Goal: Information Seeking & Learning: Learn about a topic

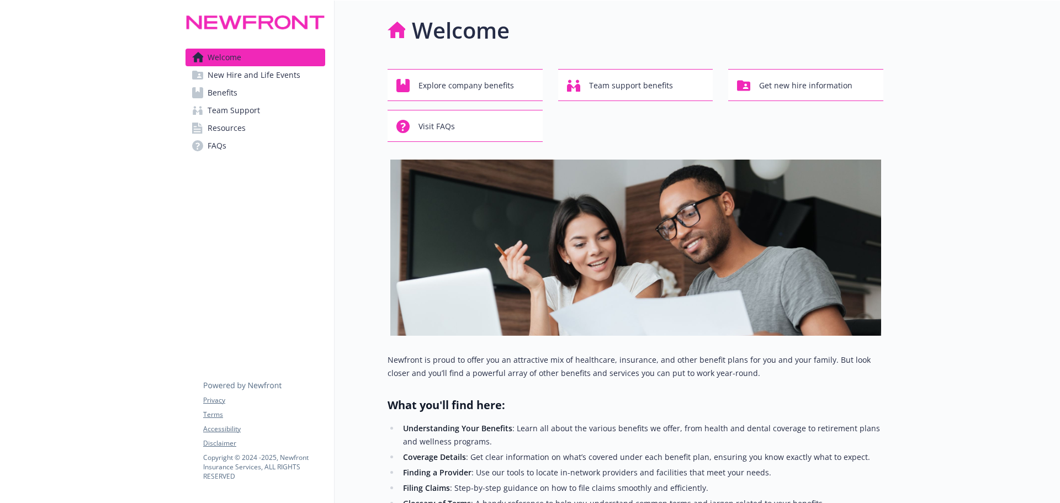
click at [222, 70] on span "New Hire and Life Events" at bounding box center [254, 75] width 93 height 18
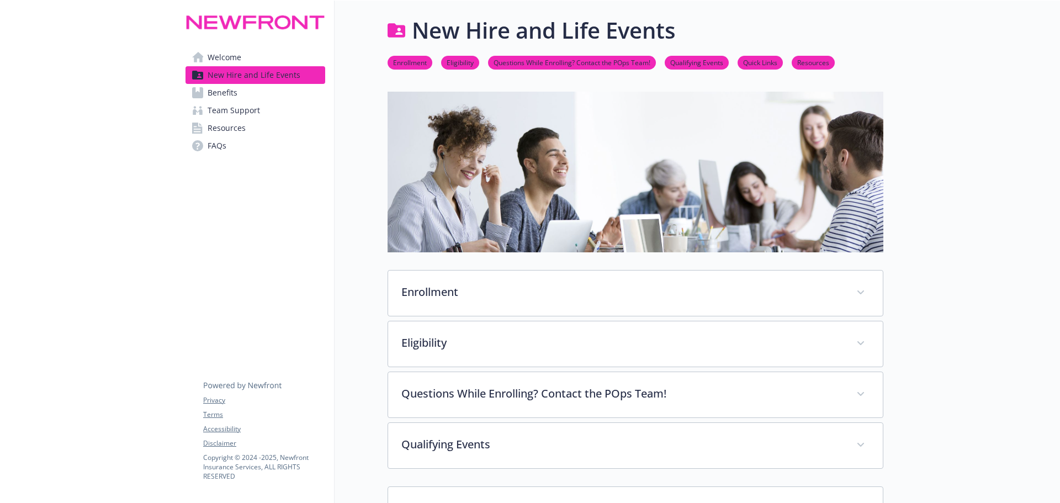
scroll to position [55, 0]
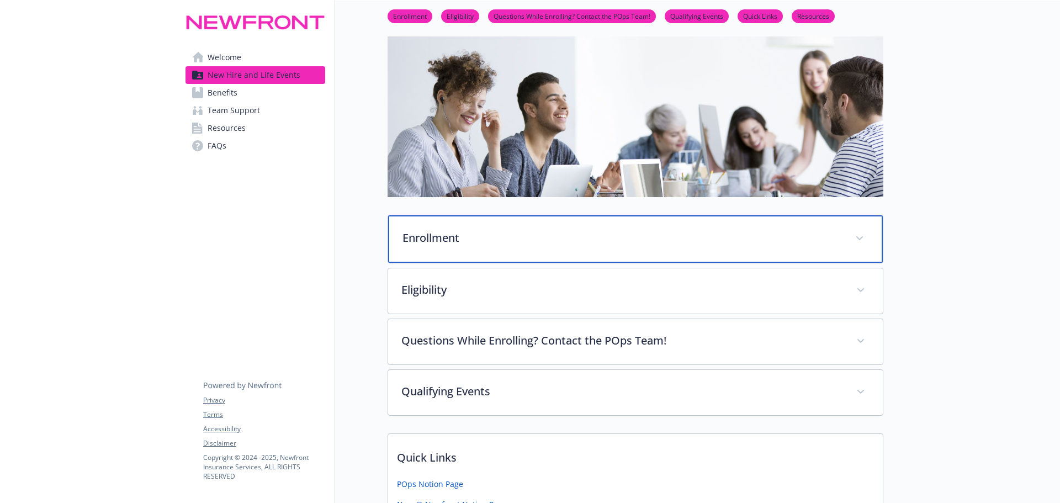
click at [496, 222] on div "Enrollment" at bounding box center [635, 238] width 495 height 47
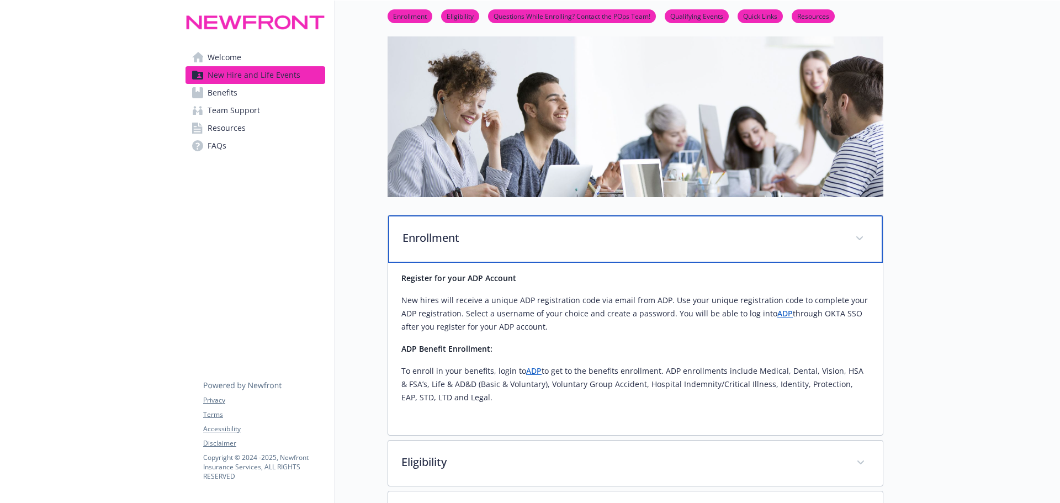
click at [496, 229] on div "Enrollment" at bounding box center [635, 238] width 495 height 47
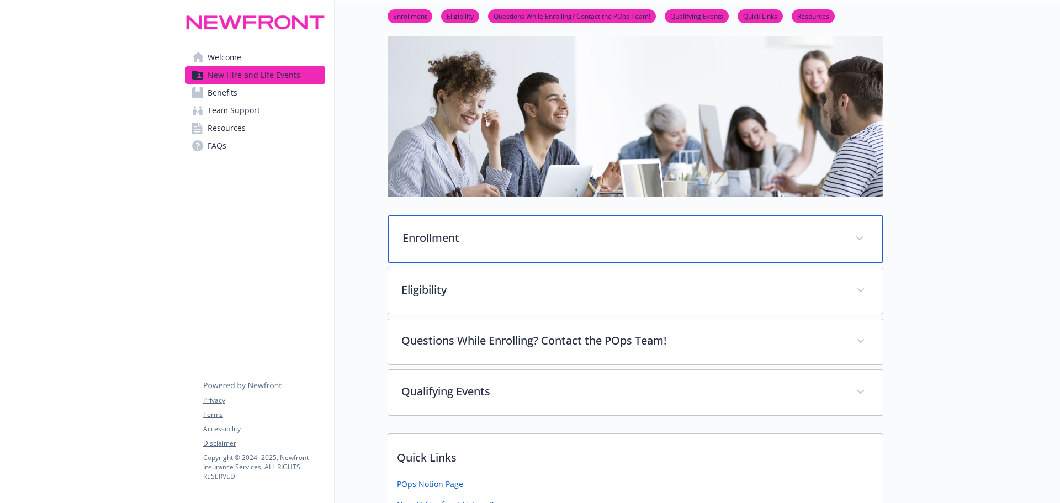
scroll to position [110, 0]
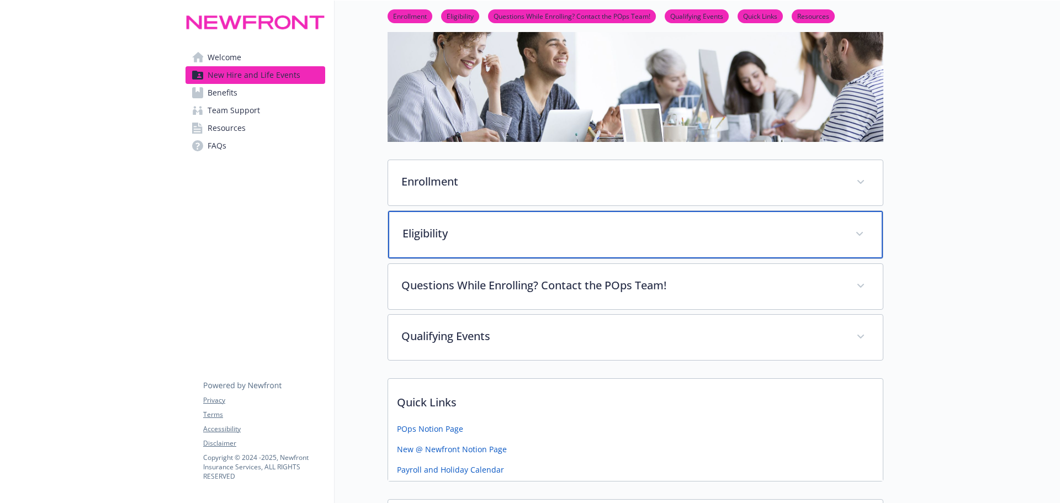
click at [496, 232] on p "Eligibility" at bounding box center [621, 233] width 439 height 17
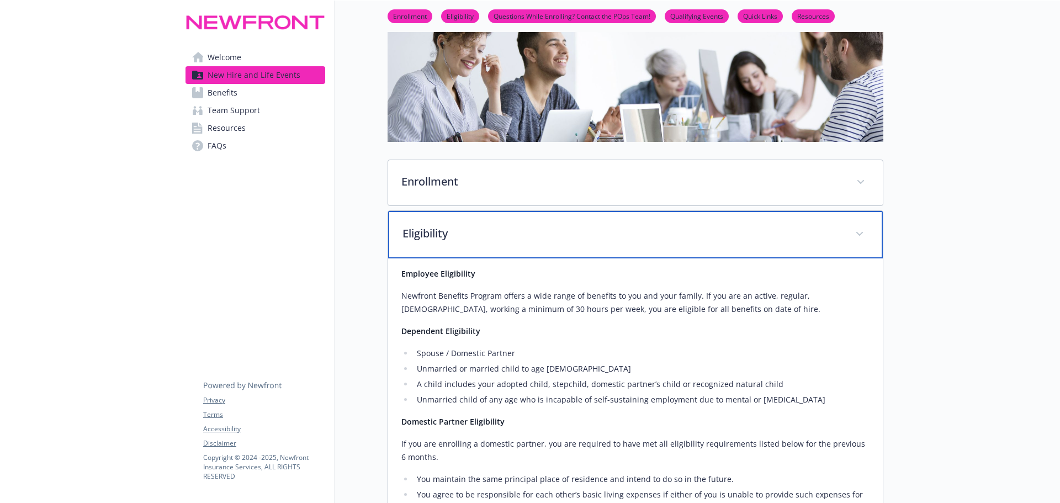
click at [496, 232] on p "Eligibility" at bounding box center [621, 233] width 439 height 17
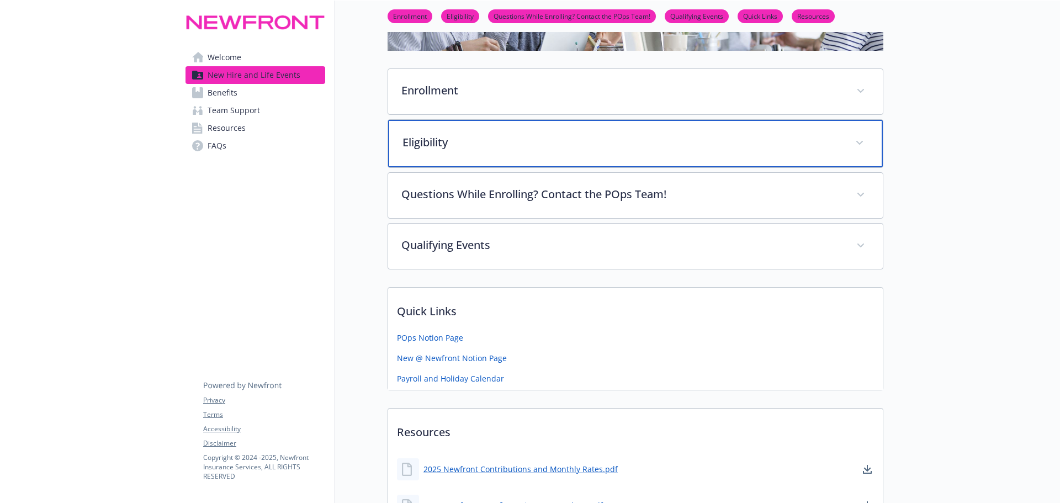
scroll to position [221, 0]
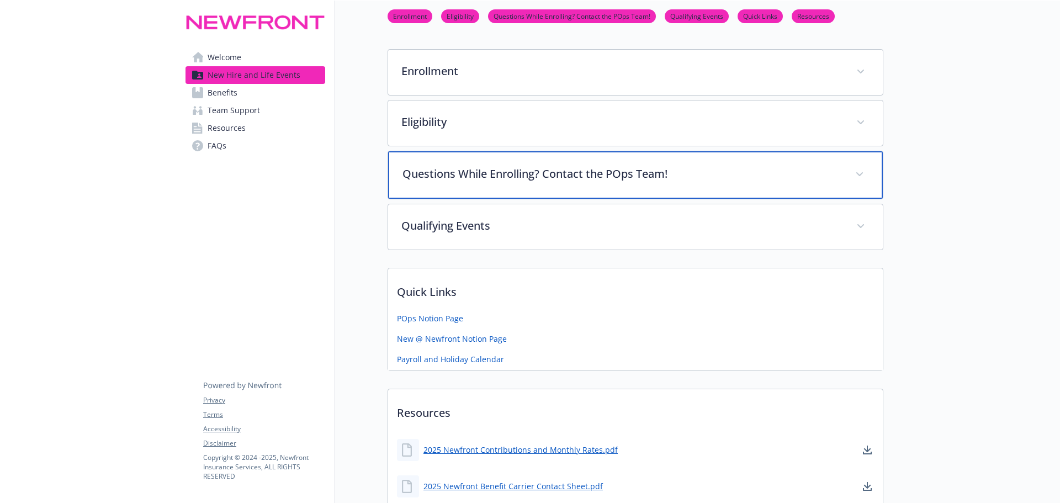
click at [504, 189] on div "Questions While Enrolling? Contact the POps Team!" at bounding box center [635, 174] width 495 height 47
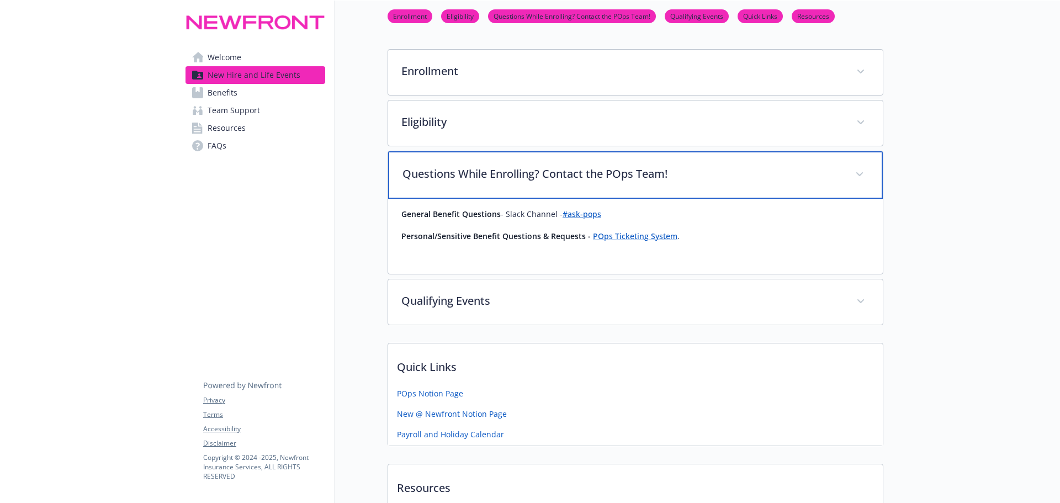
click at [504, 183] on div "Questions While Enrolling? Contact the POps Team!" at bounding box center [635, 174] width 495 height 47
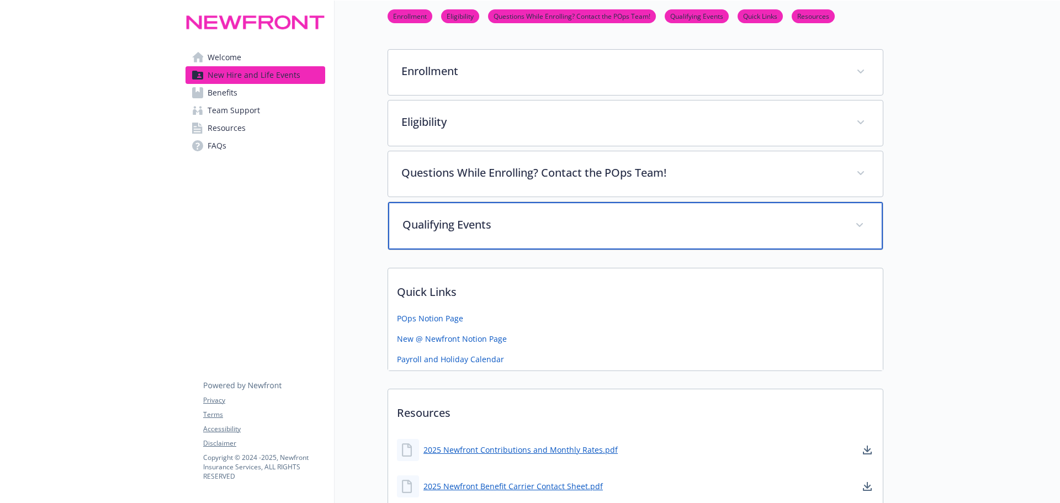
click at [506, 224] on p "Qualifying Events" at bounding box center [621, 224] width 439 height 17
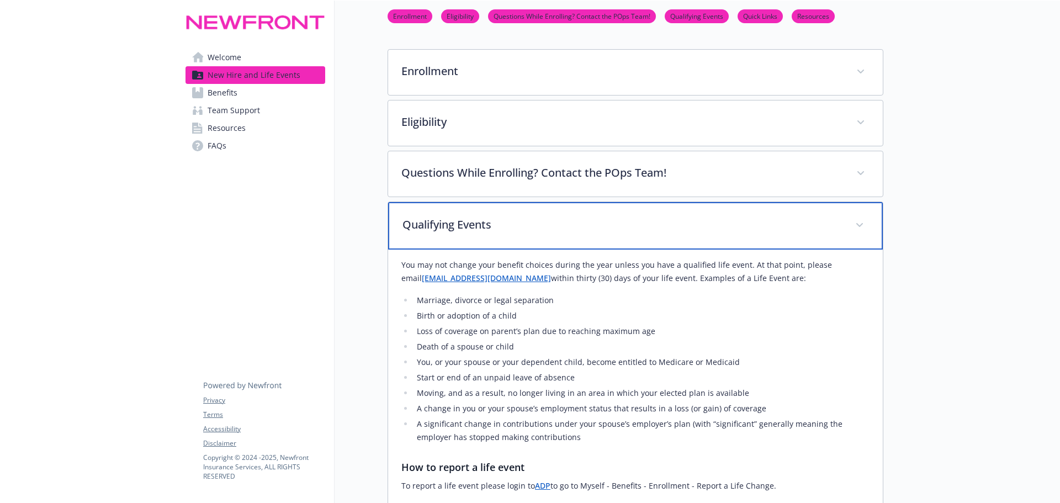
click at [506, 224] on p "Qualifying Events" at bounding box center [621, 224] width 439 height 17
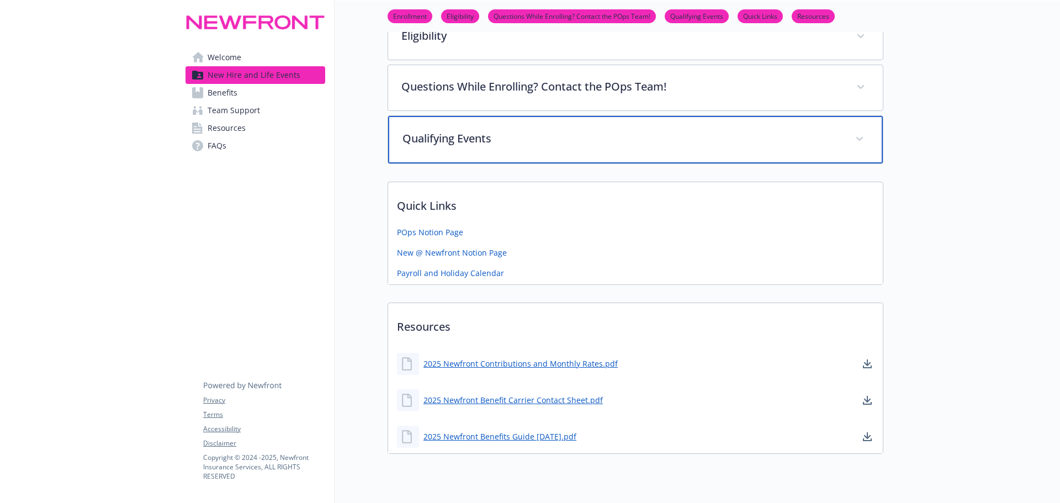
scroll to position [331, 0]
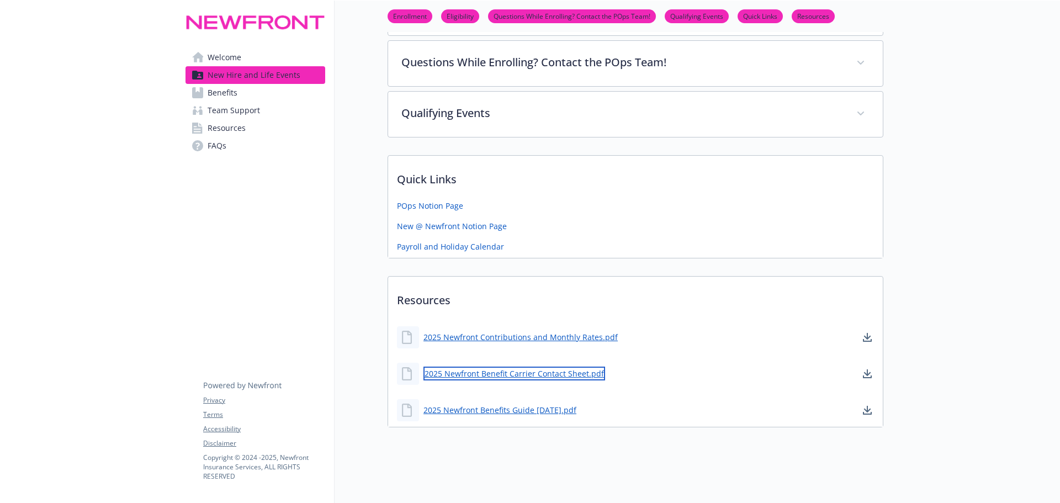
click at [495, 375] on link "2025 Newfront Benefit Carrier Contact Sheet.pdf" at bounding box center [514, 374] width 182 height 14
click at [229, 93] on span "Benefits" at bounding box center [223, 93] width 30 height 18
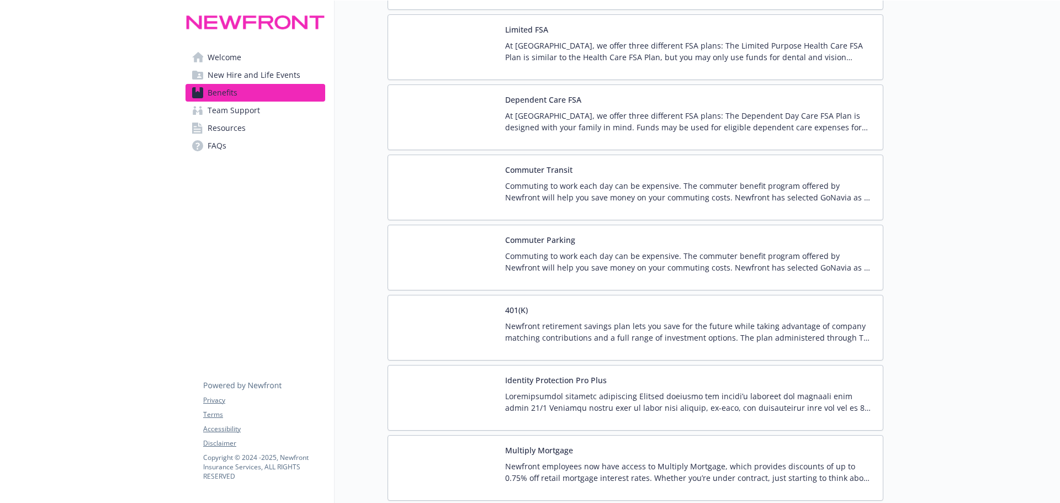
scroll to position [1904, 0]
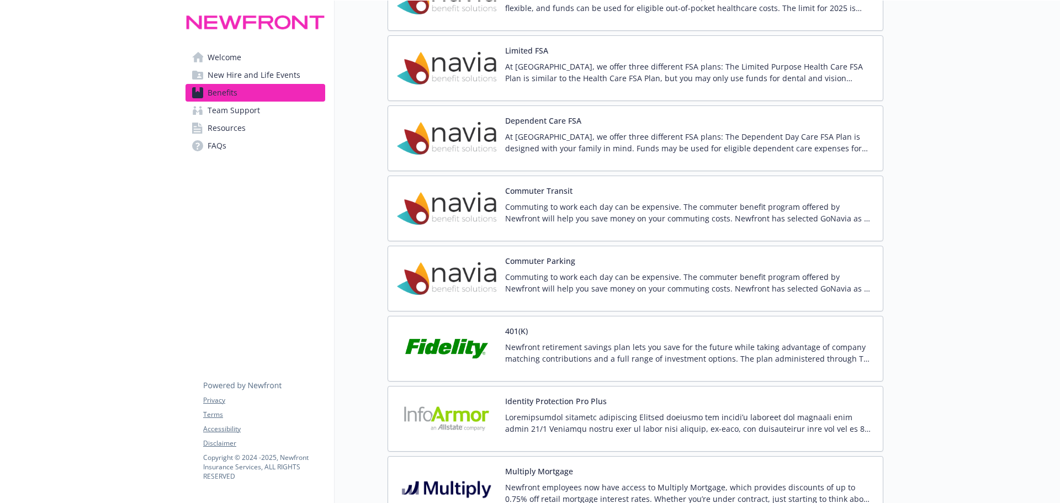
click at [229, 113] on span "Team Support" at bounding box center [234, 111] width 52 height 18
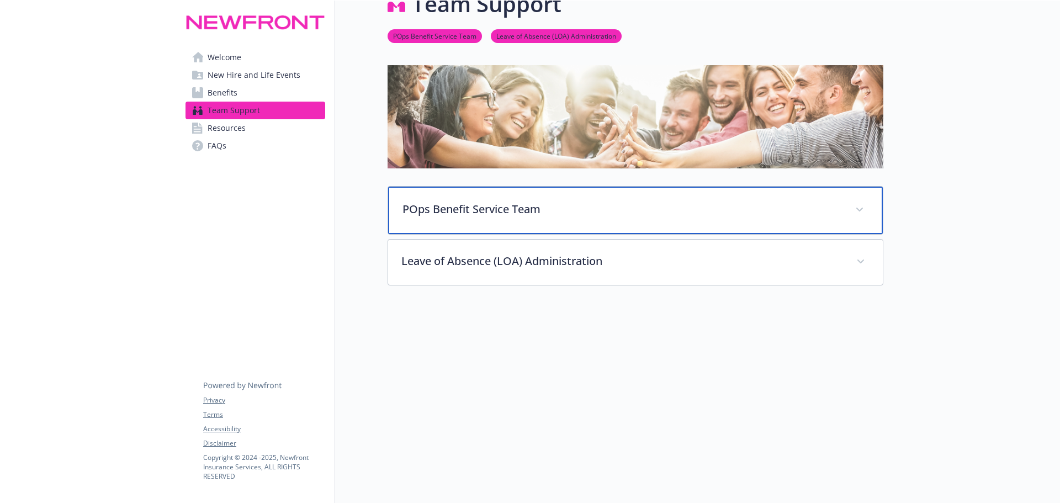
scroll to position [35, 0]
click at [539, 201] on p "POps Benefit Service Team" at bounding box center [621, 209] width 439 height 17
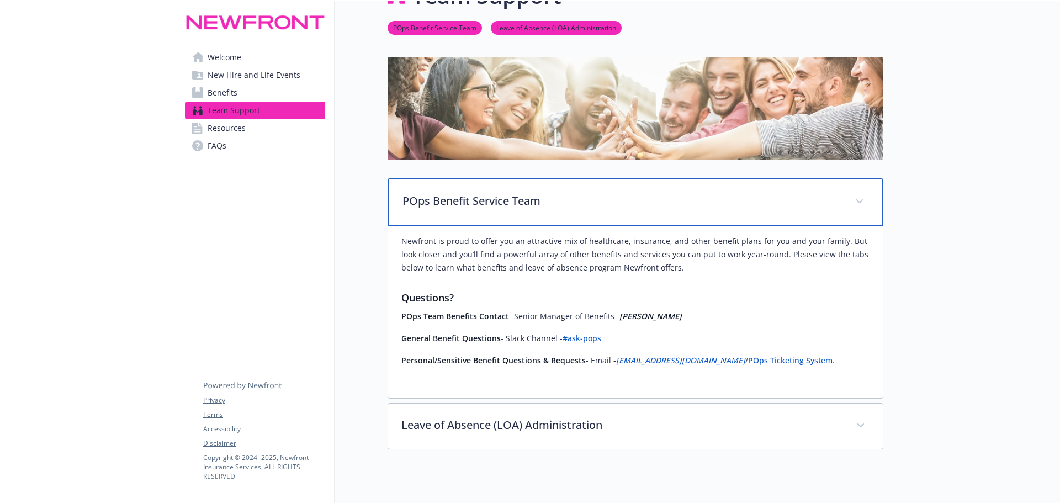
click at [556, 197] on p "POps Benefit Service Team" at bounding box center [621, 201] width 439 height 17
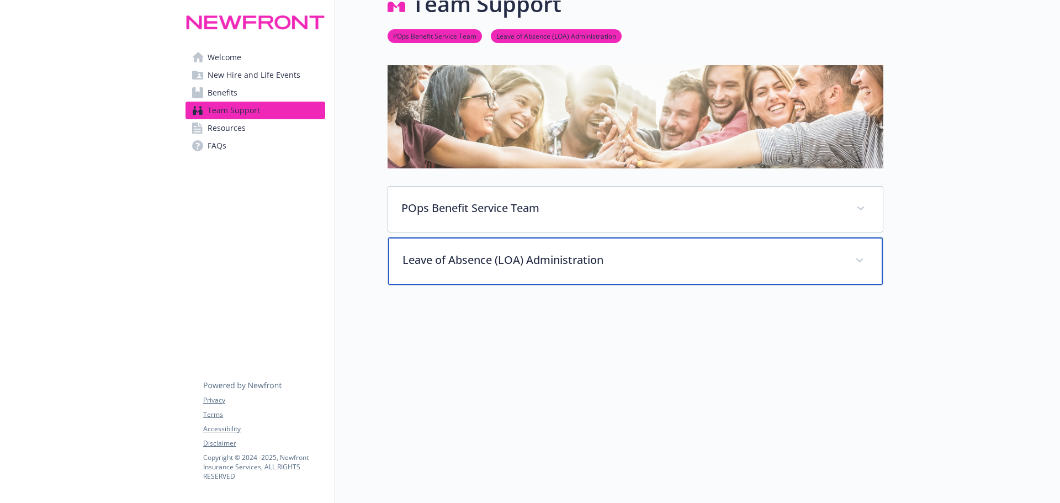
click at [656, 252] on p "Leave of Absence (LOA) Administration" at bounding box center [621, 260] width 439 height 17
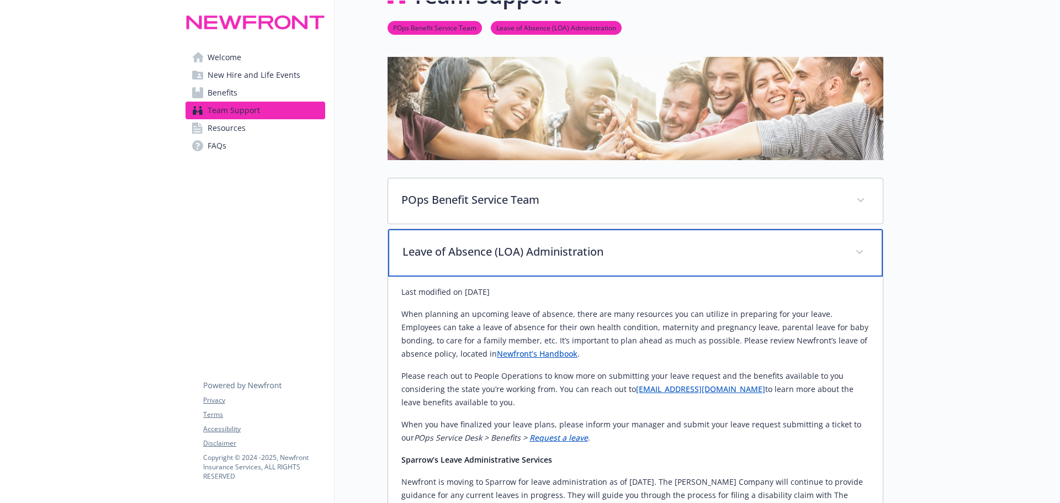
click at [656, 251] on p "Leave of Absence (LOA) Administration" at bounding box center [621, 251] width 439 height 17
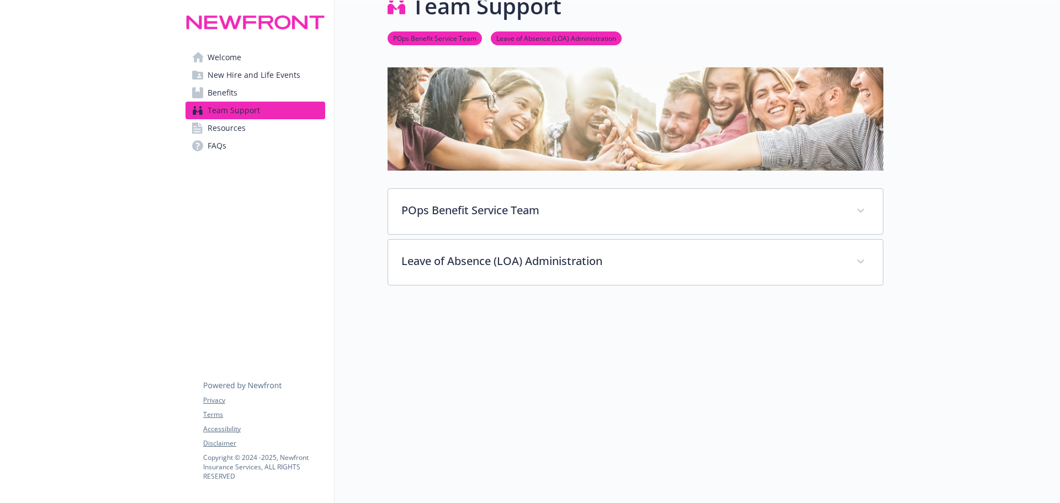
click at [222, 128] on span "Resources" at bounding box center [227, 128] width 38 height 18
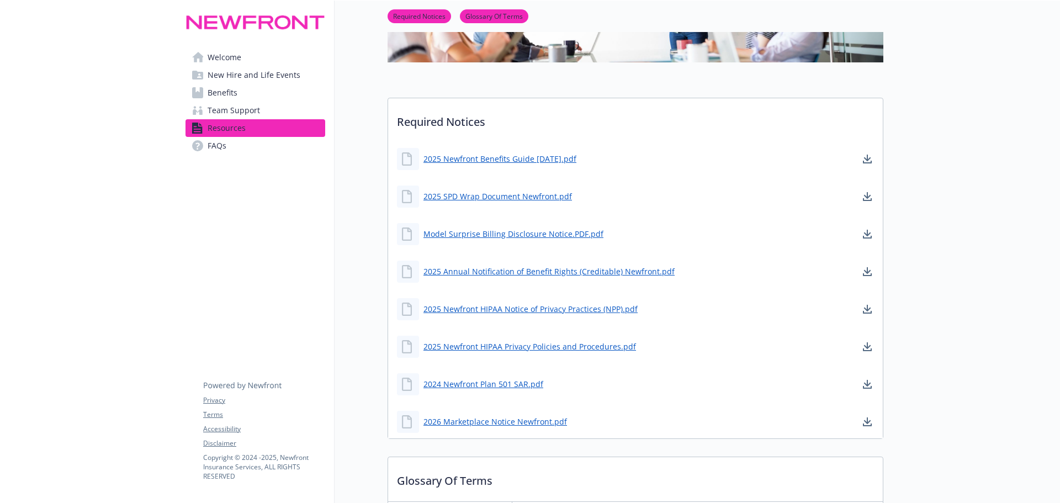
scroll to position [198, 0]
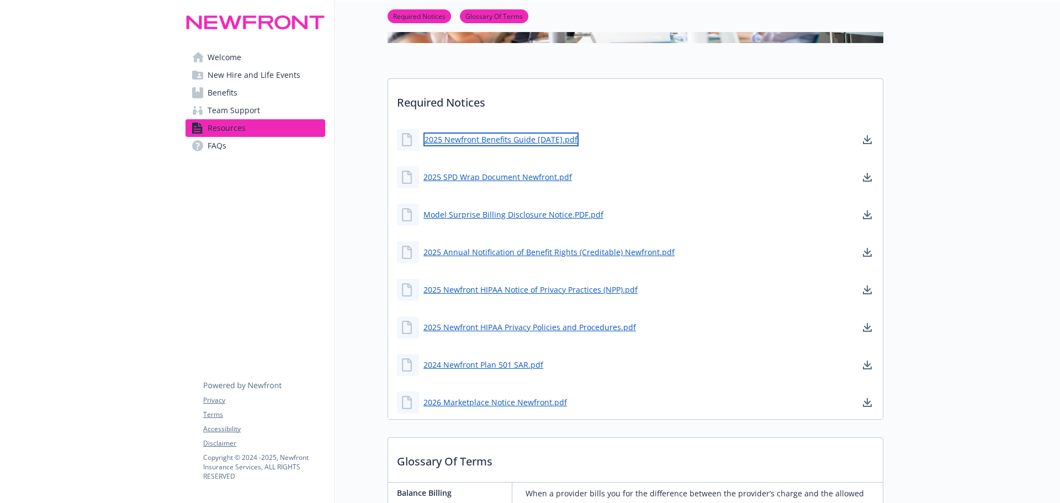
click at [455, 136] on link "2025 Newfront Benefits Guide [DATE].pdf" at bounding box center [500, 140] width 155 height 14
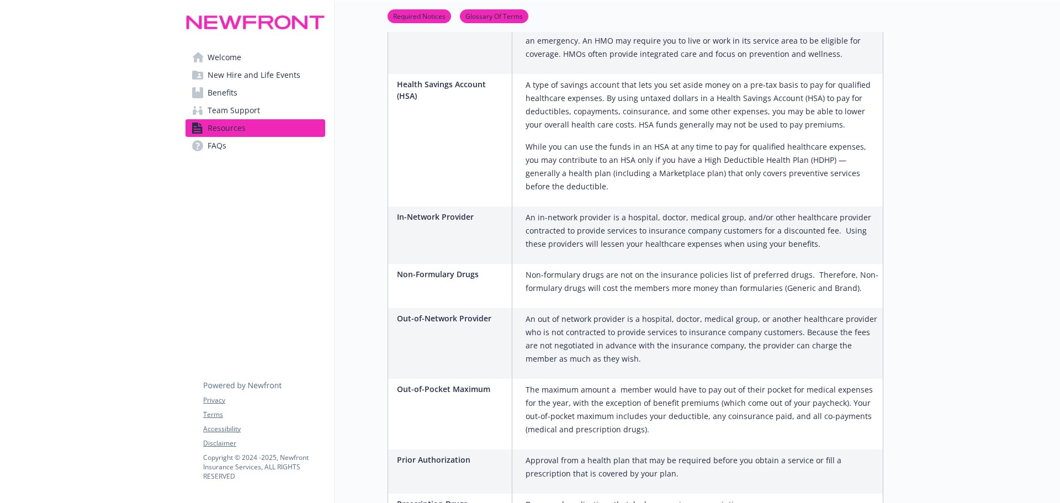
scroll to position [1067, 0]
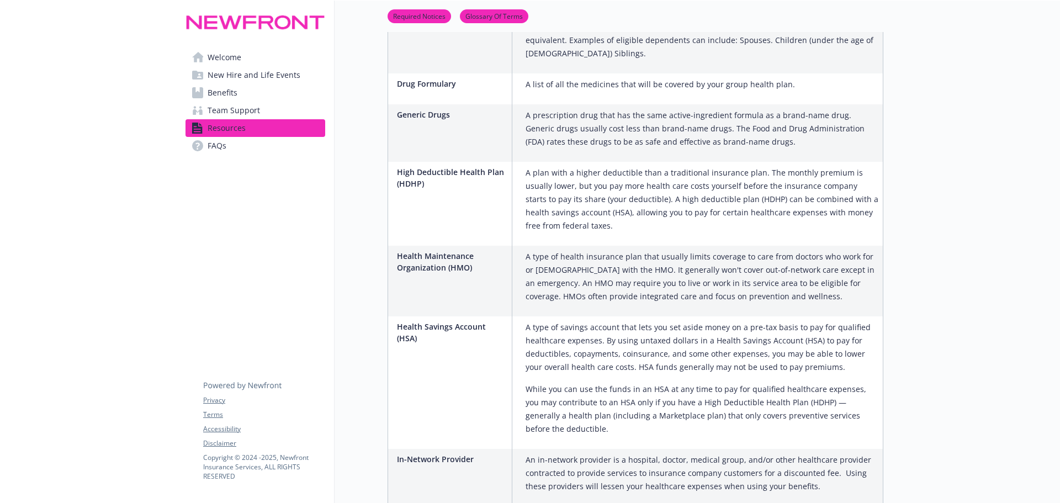
click at [210, 143] on span "FAQs" at bounding box center [217, 146] width 19 height 18
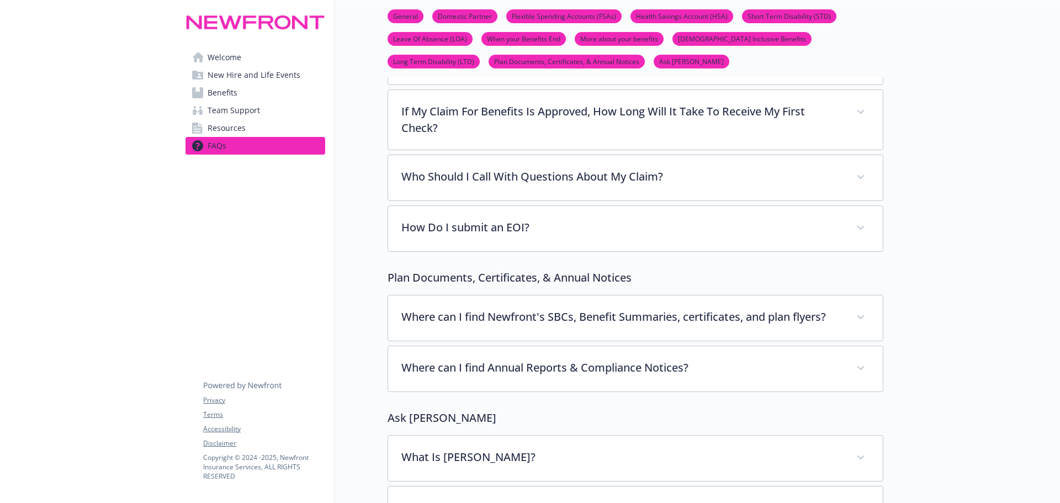
scroll to position [4024, 0]
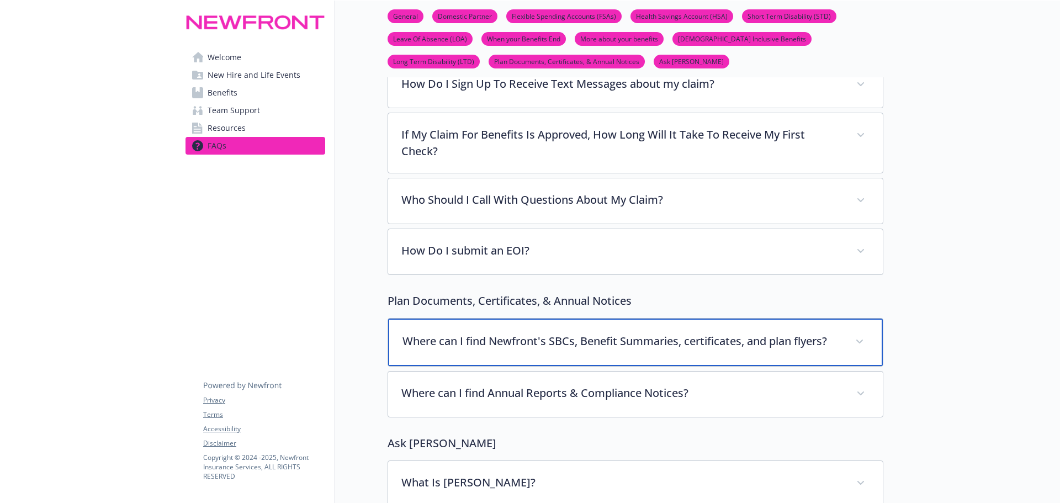
click at [462, 333] on p "Where can I find Newfront's SBCs, Benefit Summaries, certificates, and plan fly…" at bounding box center [621, 341] width 439 height 17
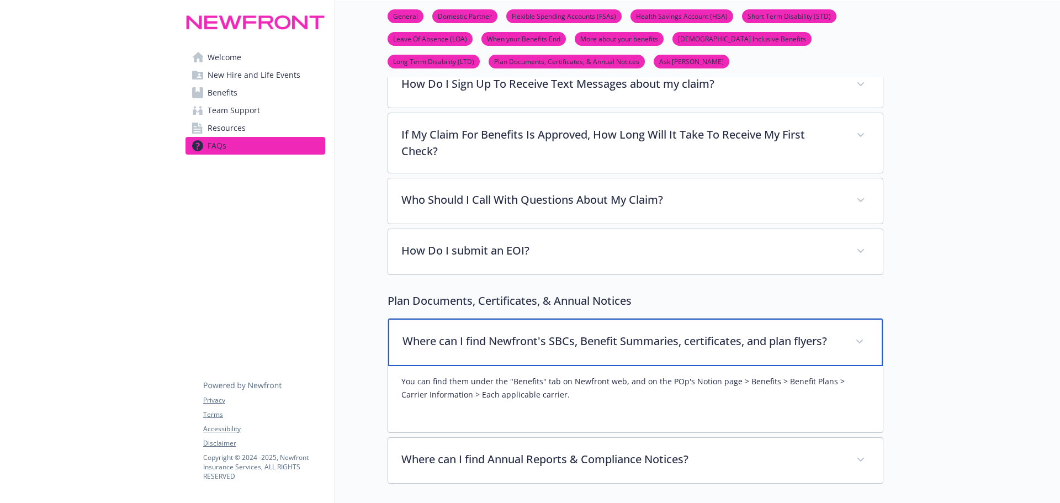
click at [462, 333] on p "Where can I find Newfront's SBCs, Benefit Summaries, certificates, and plan fly…" at bounding box center [621, 341] width 439 height 17
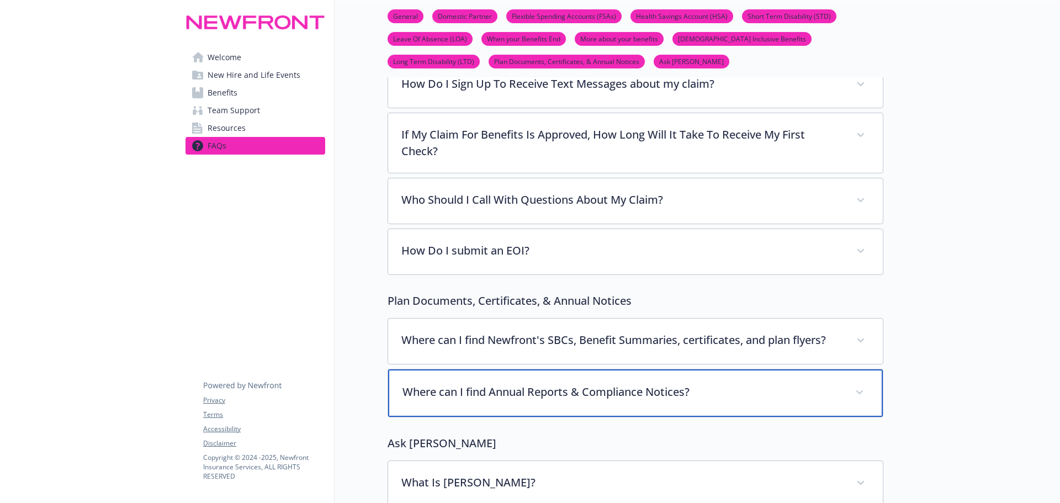
click at [460, 384] on p "Where can I find Annual Reports & Compliance Notices?" at bounding box center [621, 392] width 439 height 17
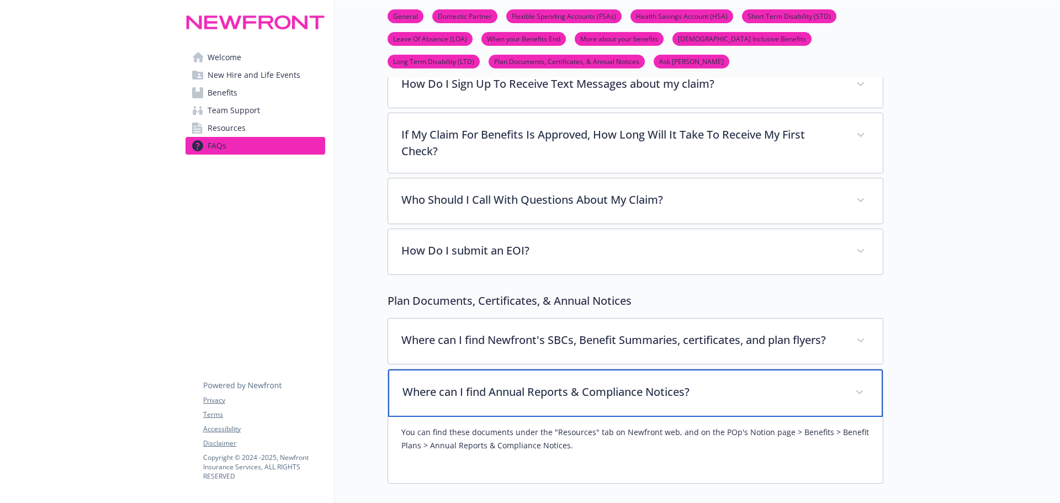
click at [460, 384] on p "Where can I find Annual Reports & Compliance Notices?" at bounding box center [621, 392] width 439 height 17
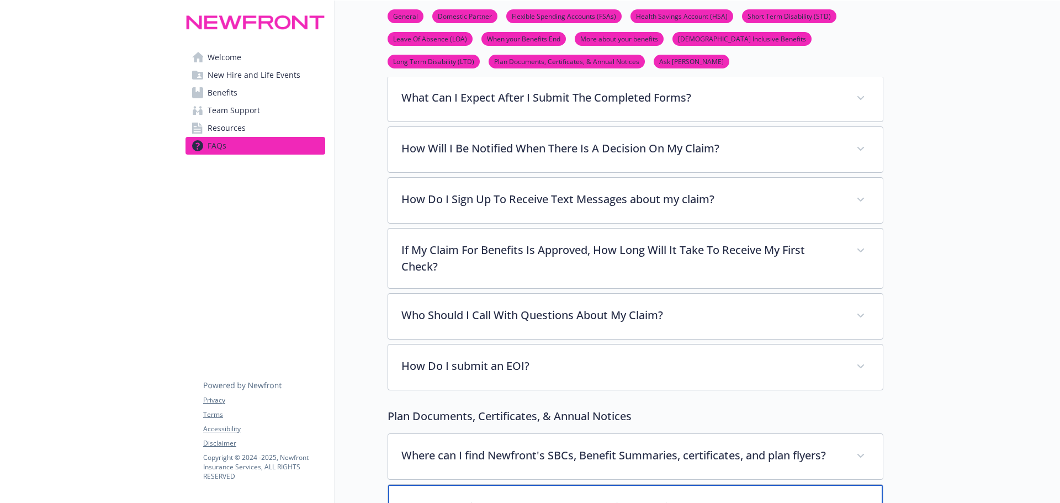
scroll to position [3913, 0]
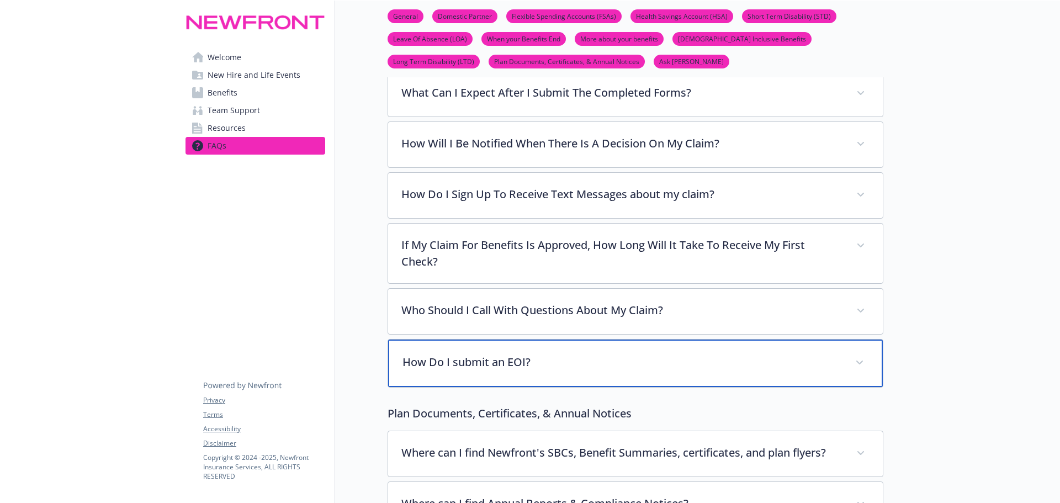
click at [452, 354] on p "How Do I submit an EOI?" at bounding box center [621, 362] width 439 height 17
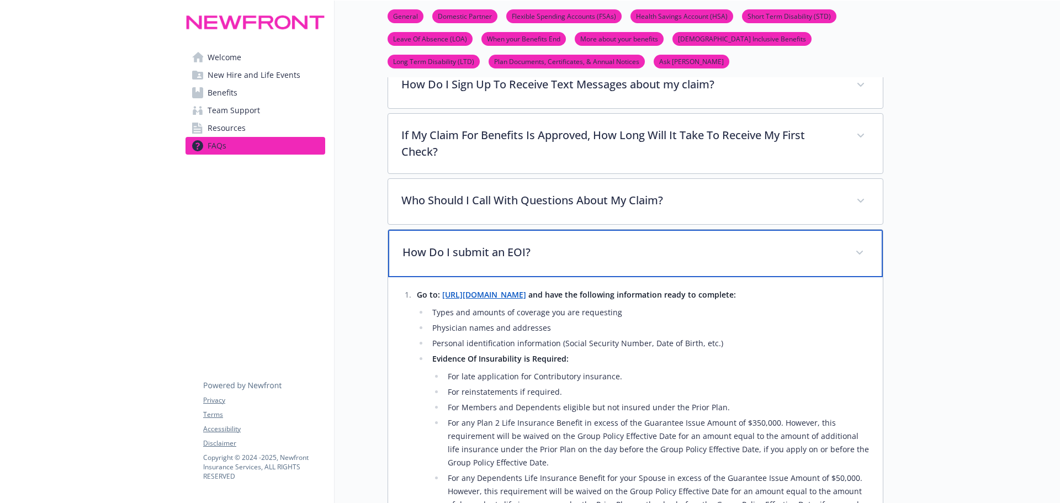
scroll to position [4024, 0]
click at [487, 229] on div "How Do I submit an EOI?" at bounding box center [635, 252] width 495 height 47
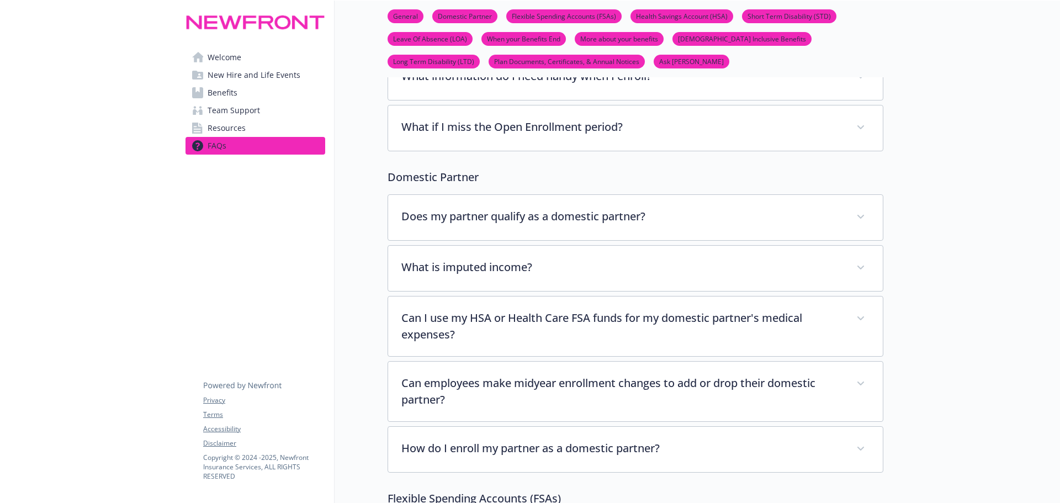
scroll to position [0, 0]
